Goal: Find specific page/section: Find specific page/section

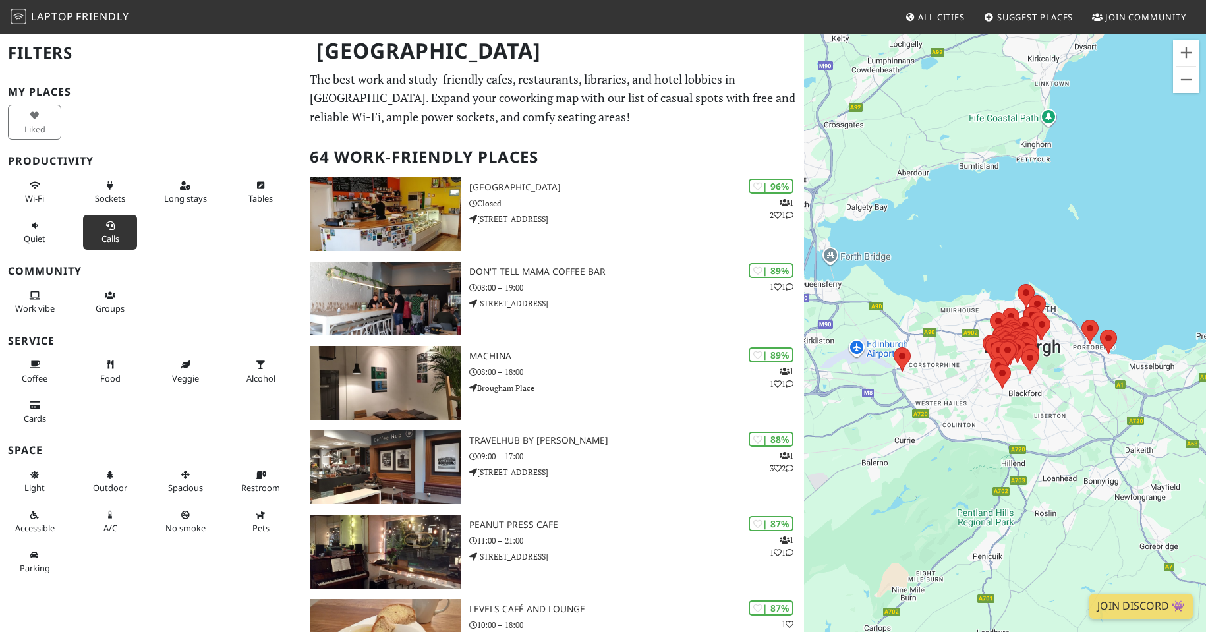
click at [111, 226] on icon at bounding box center [110, 226] width 11 height 9
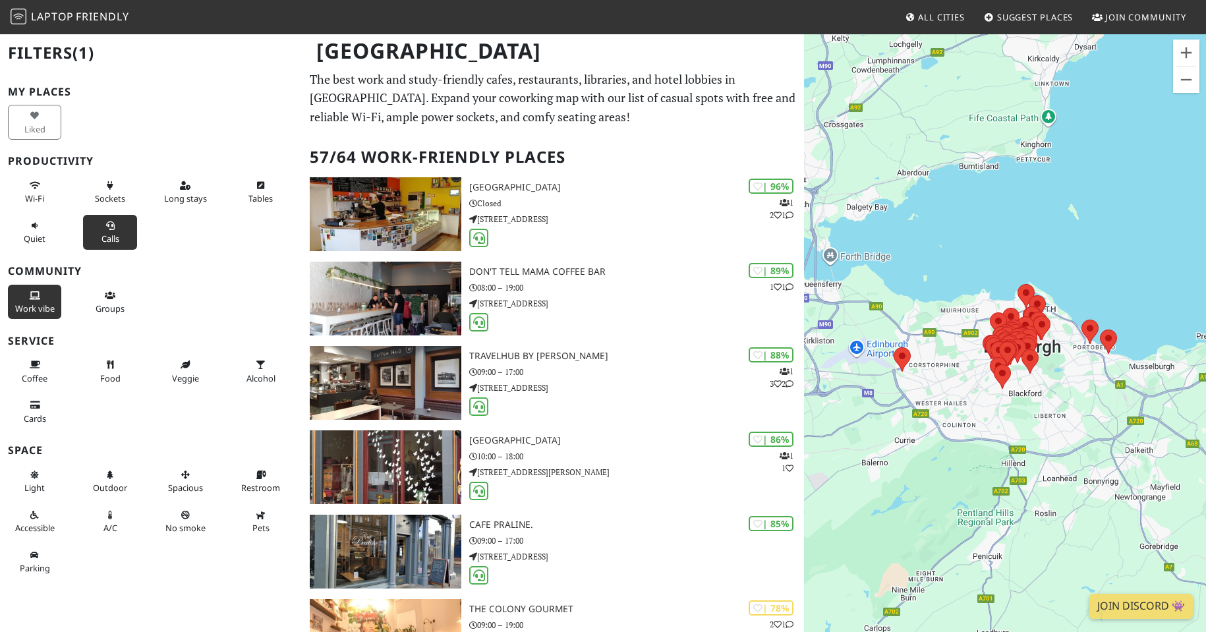
click at [31, 293] on icon at bounding box center [35, 296] width 11 height 9
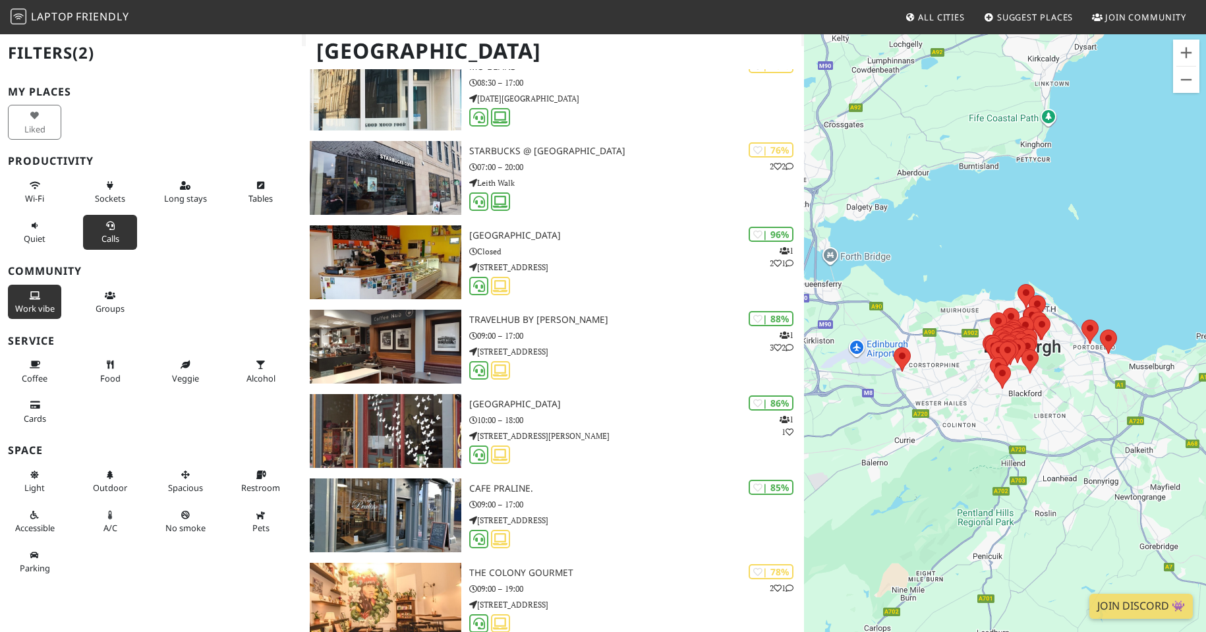
scroll to position [264, 0]
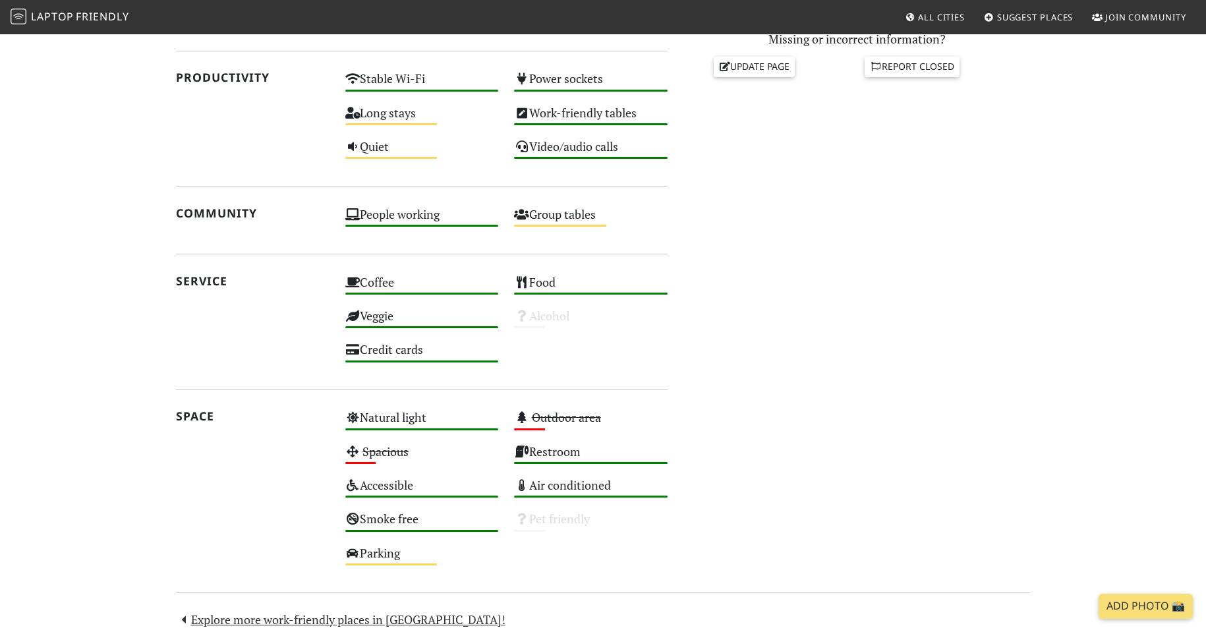
scroll to position [750, 0]
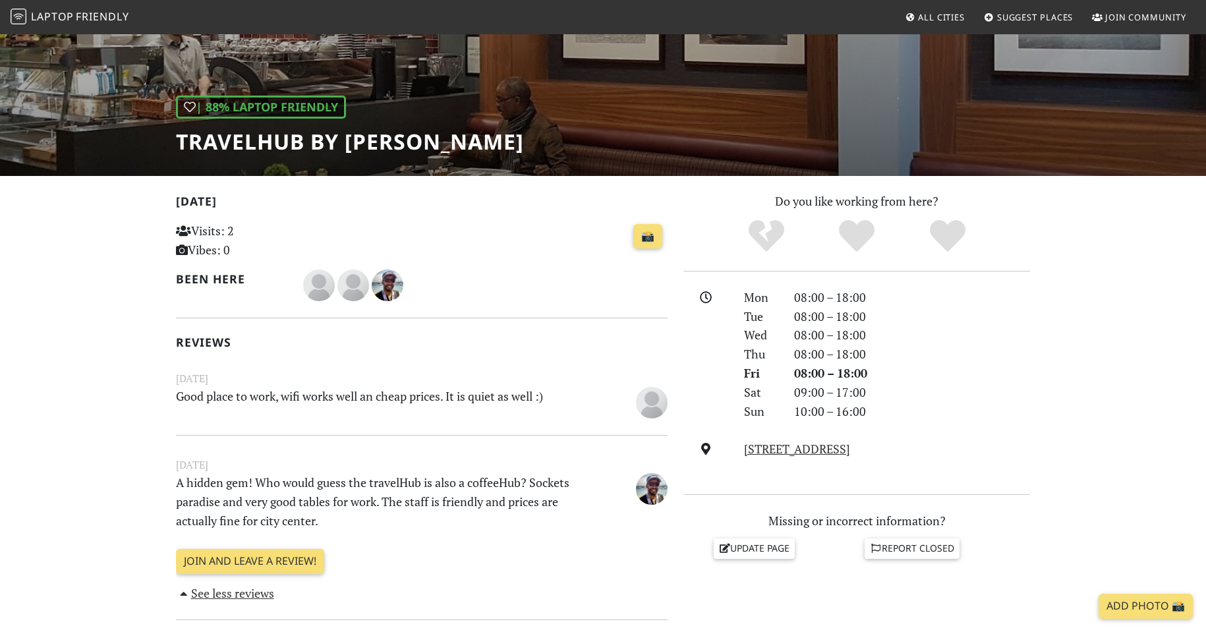
scroll to position [132, 0]
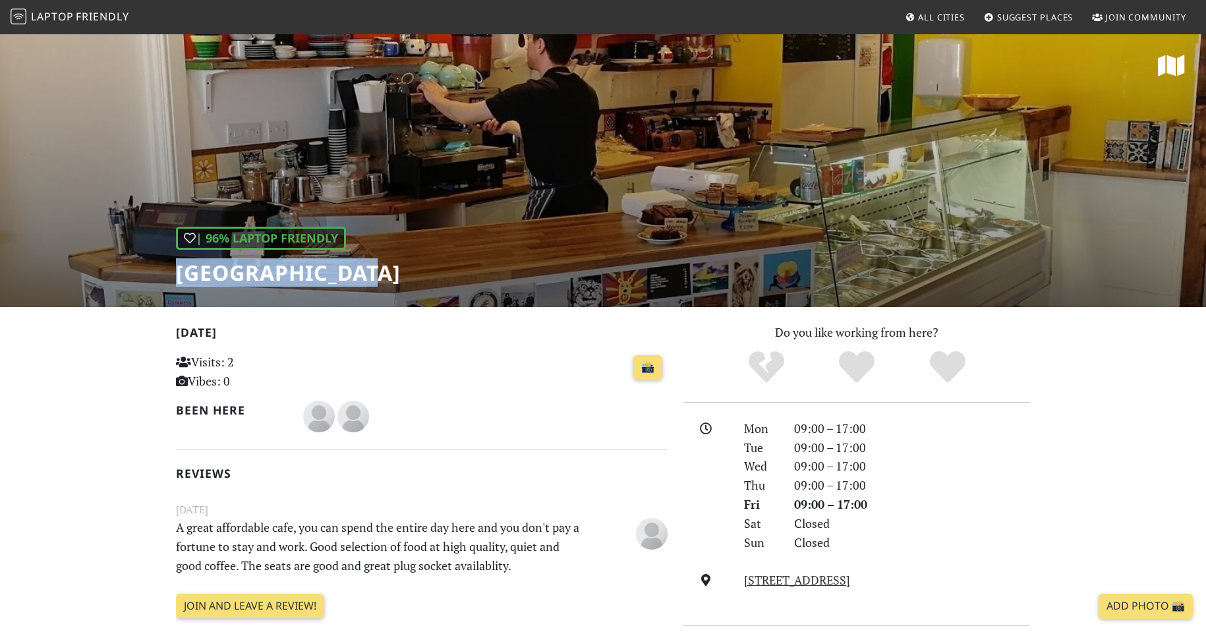
copy h1 "[GEOGRAPHIC_DATA]"
drag, startPoint x: 379, startPoint y: 279, endPoint x: 178, endPoint y: 271, distance: 201.1
click at [178, 271] on div "| 96% Laptop Friendly [GEOGRAPHIC_DATA]" at bounding box center [603, 170] width 1206 height 274
